Goal: Task Accomplishment & Management: Complete application form

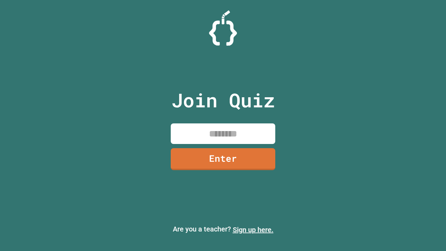
click at [253, 230] on link "Sign up here." at bounding box center [253, 230] width 41 height 8
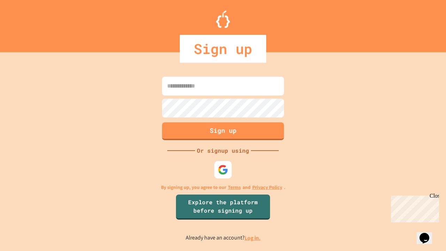
click at [253, 238] on link "Log in." at bounding box center [253, 237] width 16 height 7
